Goal: Task Accomplishment & Management: Use online tool/utility

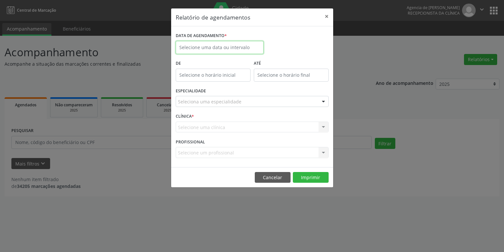
click at [222, 47] on input "text" at bounding box center [220, 47] width 88 height 13
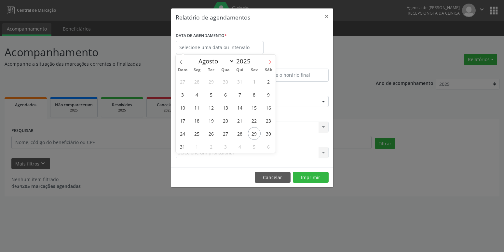
click at [268, 64] on icon at bounding box center [270, 62] width 5 height 5
select select "8"
click at [241, 83] on span "4" at bounding box center [240, 81] width 13 height 13
type input "04/09/2025"
click at [241, 83] on span "4" at bounding box center [240, 81] width 13 height 13
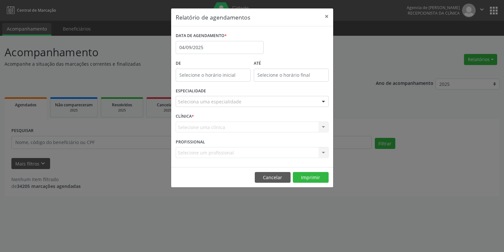
click at [237, 98] on div "Seleciona uma especialidade" at bounding box center [252, 101] width 153 height 11
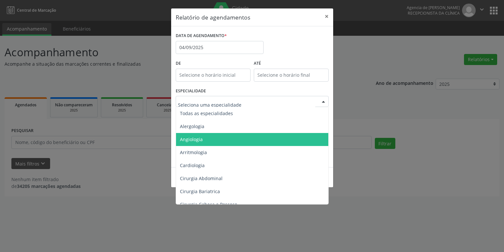
click at [217, 141] on span "Angiologia" at bounding box center [252, 139] width 153 height 13
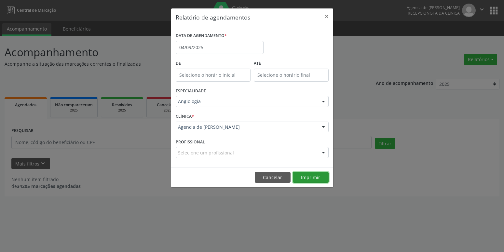
click at [311, 181] on button "Imprimir" at bounding box center [311, 177] width 36 height 11
click at [205, 50] on input "04/09/2025" at bounding box center [220, 47] width 88 height 13
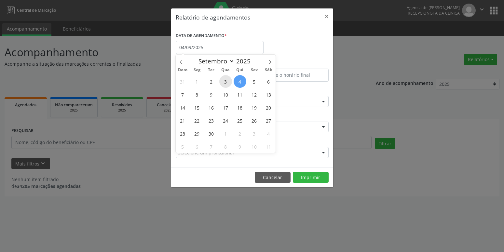
click at [229, 83] on span "3" at bounding box center [225, 81] width 13 height 13
type input "[DATE]"
click at [229, 83] on span "3" at bounding box center [225, 81] width 13 height 13
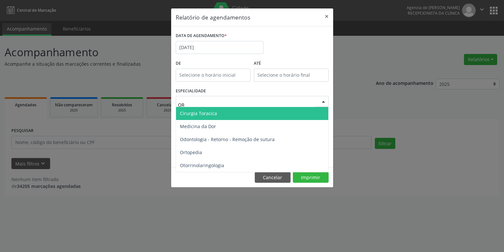
type input "ORT"
click at [222, 114] on span "Ortopedia" at bounding box center [252, 113] width 152 height 13
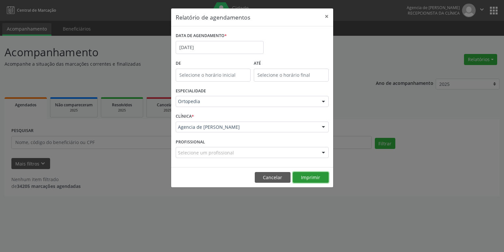
click at [305, 180] on button "Imprimir" at bounding box center [311, 177] width 36 height 11
click at [323, 16] on button "×" at bounding box center [326, 16] width 13 height 16
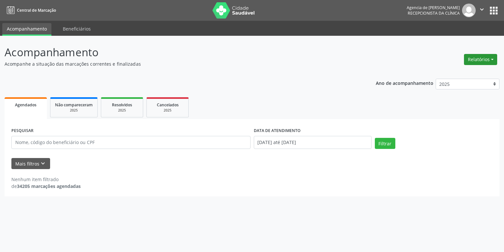
click at [493, 57] on button "Relatórios" at bounding box center [480, 59] width 33 height 11
click at [457, 77] on link "Agendamentos" at bounding box center [462, 73] width 70 height 9
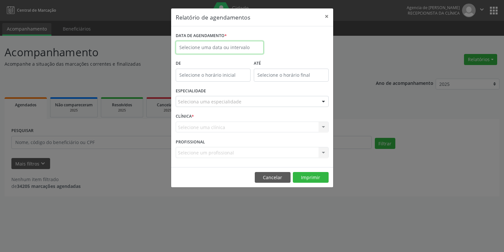
click at [239, 48] on input "text" at bounding box center [220, 47] width 88 height 13
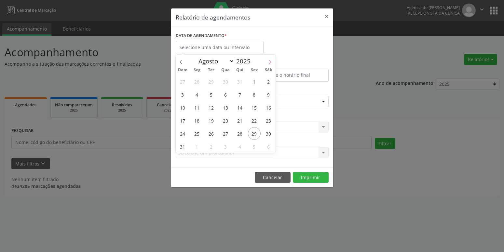
click at [271, 60] on icon at bounding box center [270, 62] width 5 height 5
select select "8"
click at [198, 134] on span "29" at bounding box center [197, 133] width 13 height 13
type input "[DATE]"
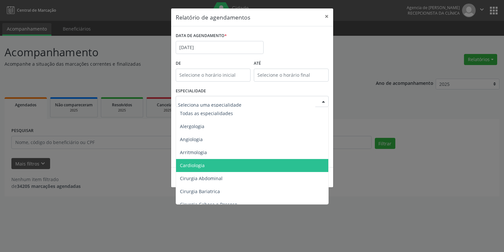
click at [201, 161] on span "Cardiologia" at bounding box center [252, 165] width 153 height 13
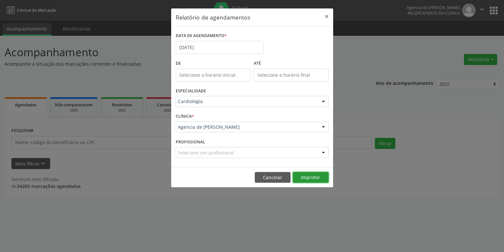
click at [314, 176] on button "Imprimir" at bounding box center [311, 177] width 36 height 11
click at [223, 53] on input "[DATE]" at bounding box center [220, 47] width 88 height 13
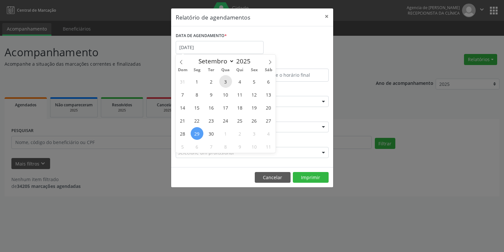
click at [229, 83] on span "3" at bounding box center [225, 81] width 13 height 13
type input "[DATE]"
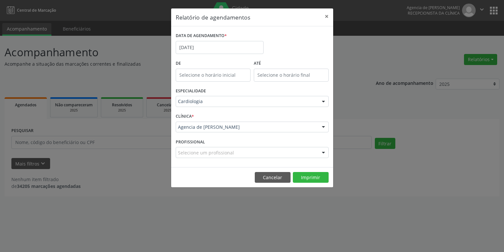
click at [225, 108] on div "ESPECIALIDADE Cardiologia Todas as especialidades Alergologia Angiologia Arritm…" at bounding box center [252, 98] width 156 height 25
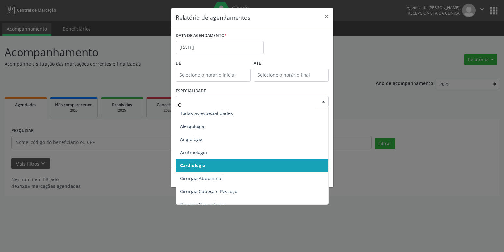
type input "OR"
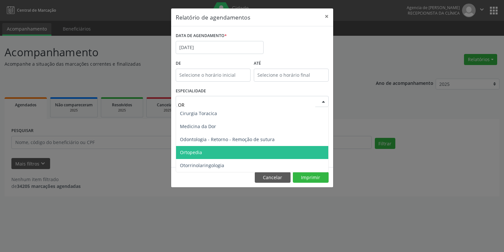
click at [202, 151] on span "Ortopedia" at bounding box center [252, 152] width 152 height 13
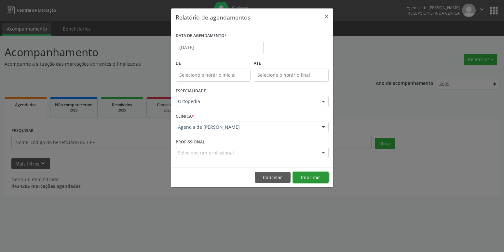
click at [311, 176] on button "Imprimir" at bounding box center [311, 177] width 36 height 11
click at [209, 48] on input "[DATE]" at bounding box center [220, 47] width 88 height 13
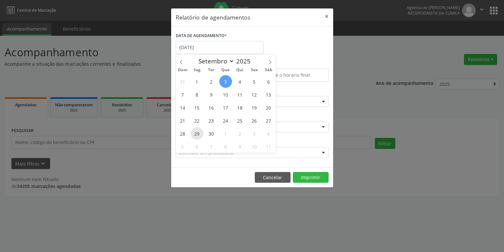
click at [199, 133] on span "29" at bounding box center [197, 133] width 13 height 13
type input "[DATE]"
click at [199, 133] on span "29" at bounding box center [197, 133] width 13 height 13
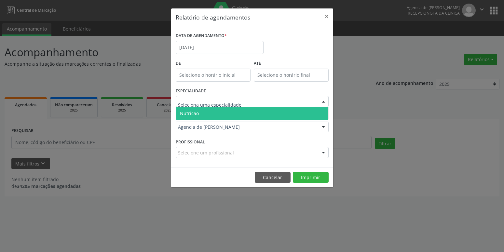
click at [245, 122] on div "Agencia de [PERSON_NAME]" at bounding box center [252, 127] width 153 height 11
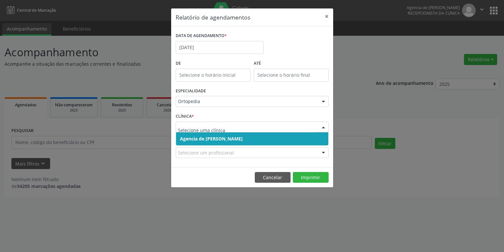
click at [236, 97] on div "Ortopedia" at bounding box center [252, 101] width 153 height 11
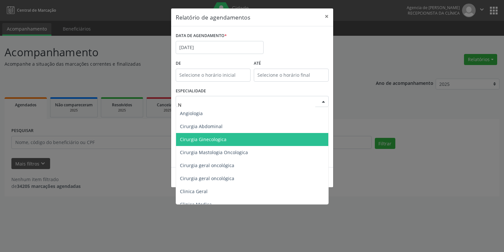
type input "NU"
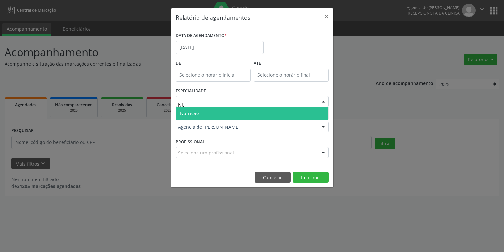
click at [211, 115] on span "Nutricao" at bounding box center [252, 113] width 152 height 13
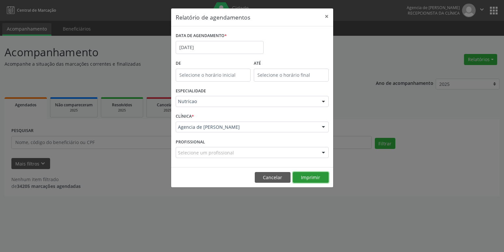
click at [309, 177] on button "Imprimir" at bounding box center [311, 177] width 36 height 11
